Goal: Task Accomplishment & Management: Complete application form

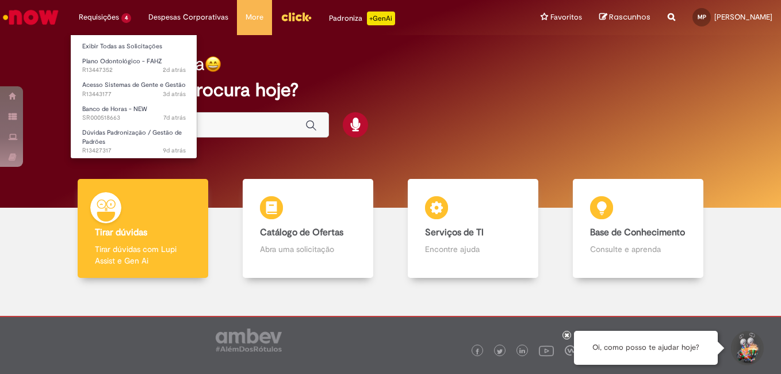
click at [117, 22] on li "Requisições 4 Exibir Todas as Solicitações Plano Odontológico - FAHZ 2d atrás 2…" at bounding box center [105, 17] width 70 height 35
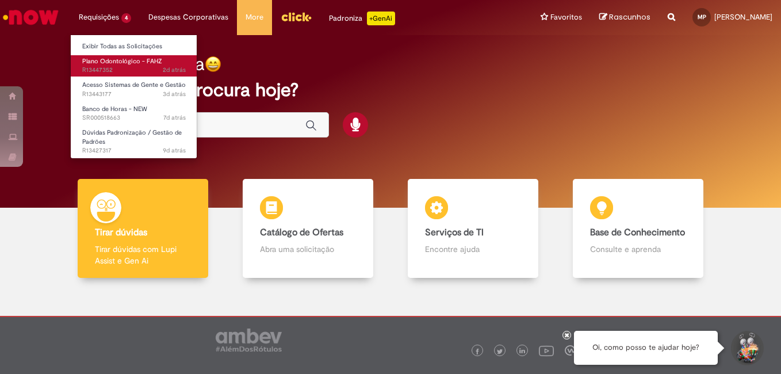
click at [146, 60] on span "Plano Odontológico - FAHZ" at bounding box center [122, 61] width 80 height 9
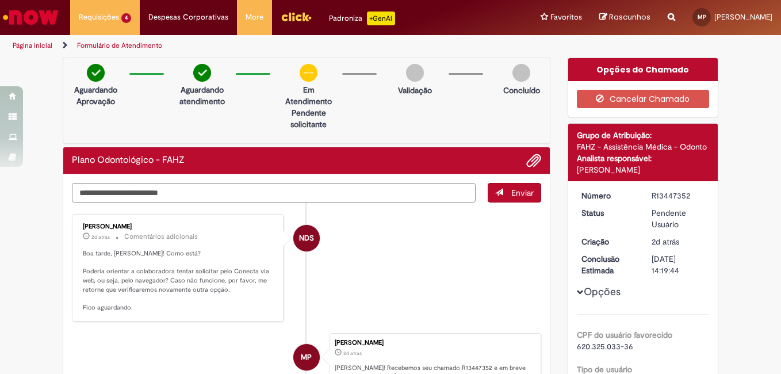
click at [128, 189] on textarea "Digite sua mensagem aqui..." at bounding box center [274, 193] width 404 height 20
type textarea "*"
type textarea "**********"
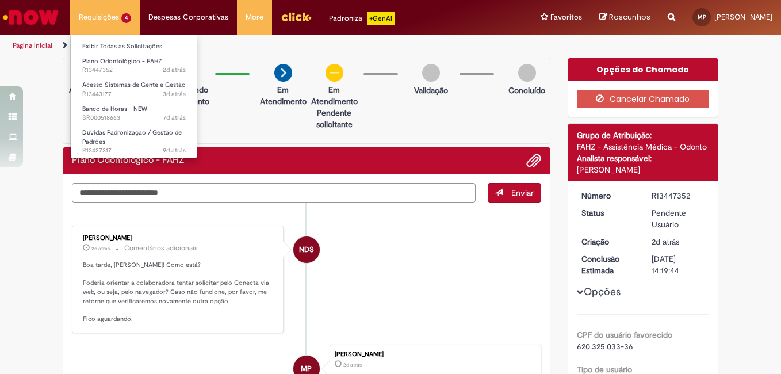
click at [104, 24] on li "Requisições 4 Exibir Todas as Solicitações Plano Odontológico - FAHZ 2d atrás 2…" at bounding box center [105, 17] width 70 height 35
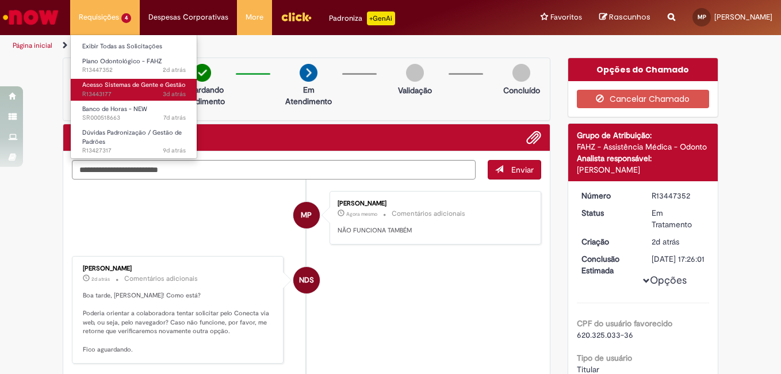
click at [113, 85] on span "Acesso Sistemas de Gente e Gestão" at bounding box center [134, 85] width 104 height 9
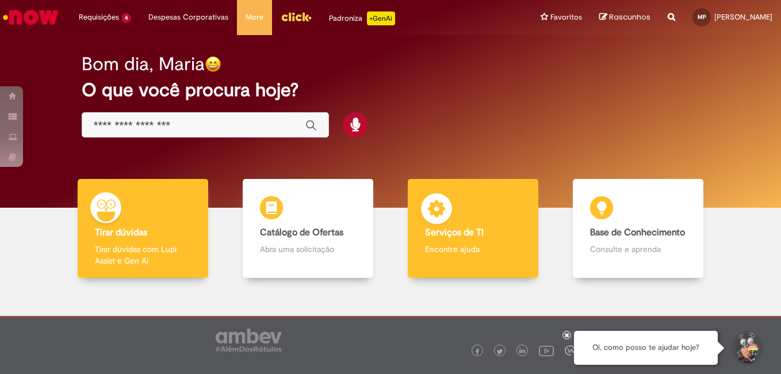
click at [436, 224] on img at bounding box center [436, 210] width 35 height 35
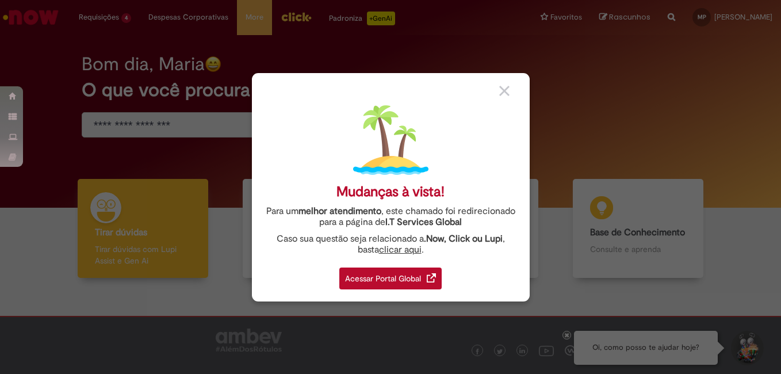
click at [389, 277] on div "Acessar Portal Global" at bounding box center [390, 278] width 102 height 22
